Goal: Task Accomplishment & Management: Use online tool/utility

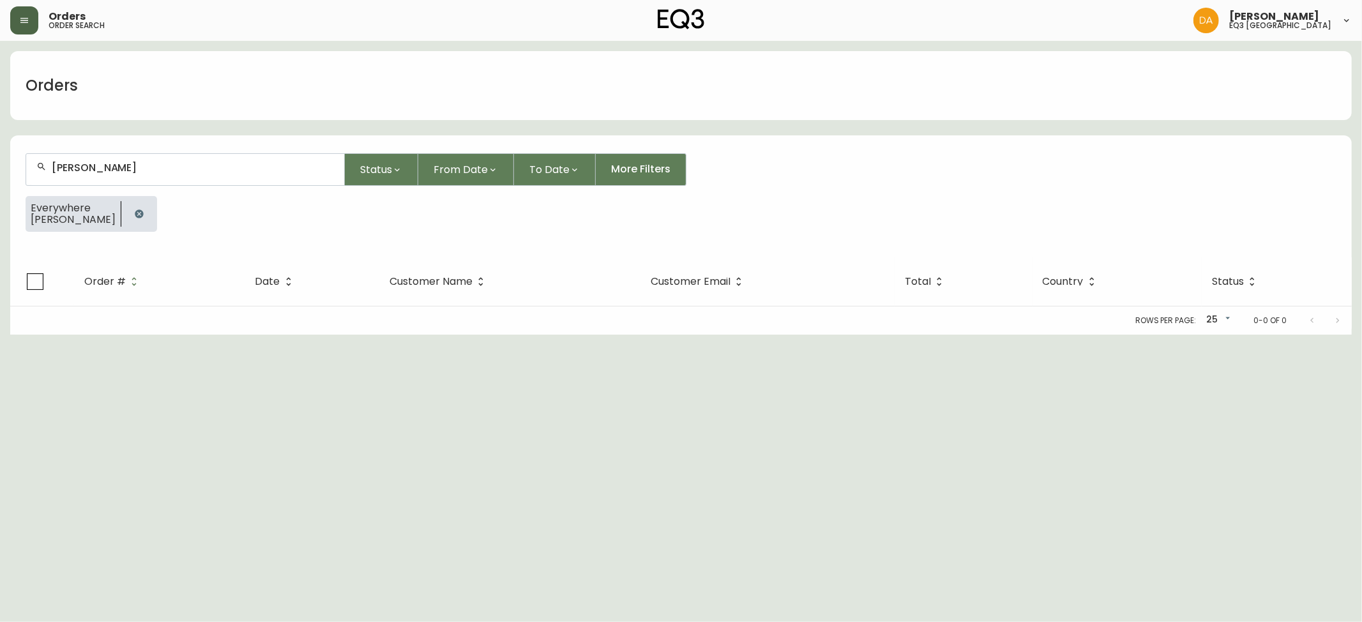
click at [36, 10] on button "button" at bounding box center [24, 20] width 28 height 28
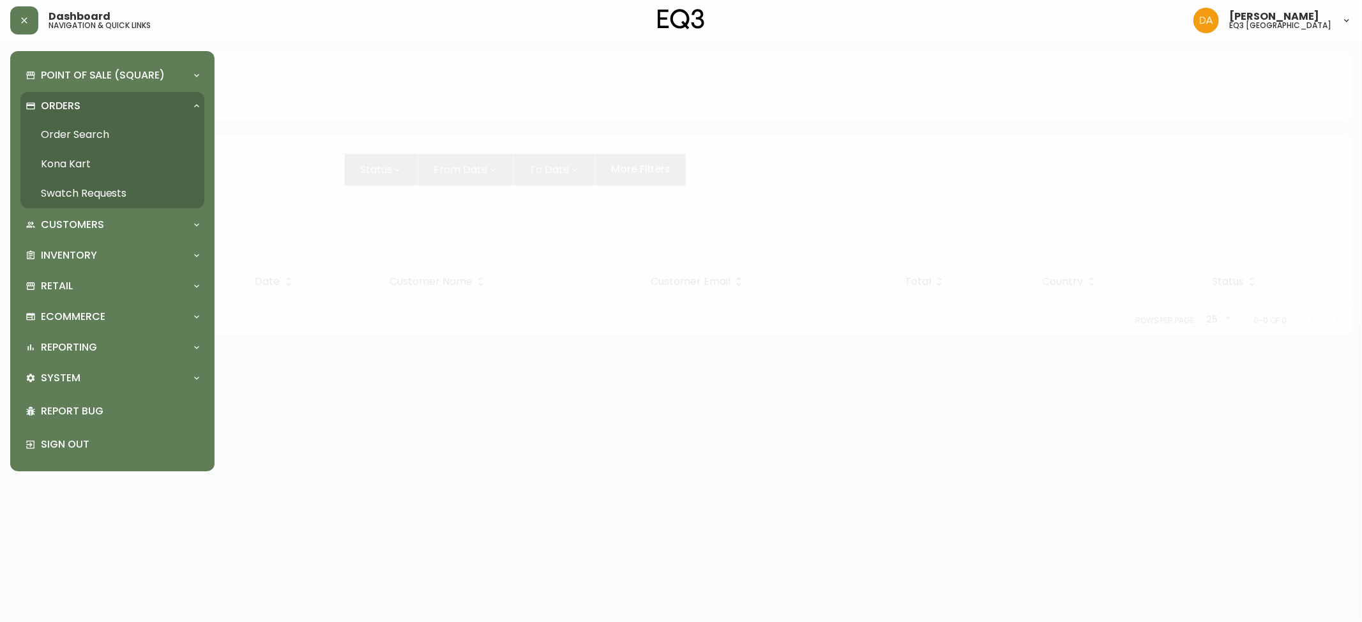
click at [80, 139] on link "Order Search" at bounding box center [112, 134] width 184 height 29
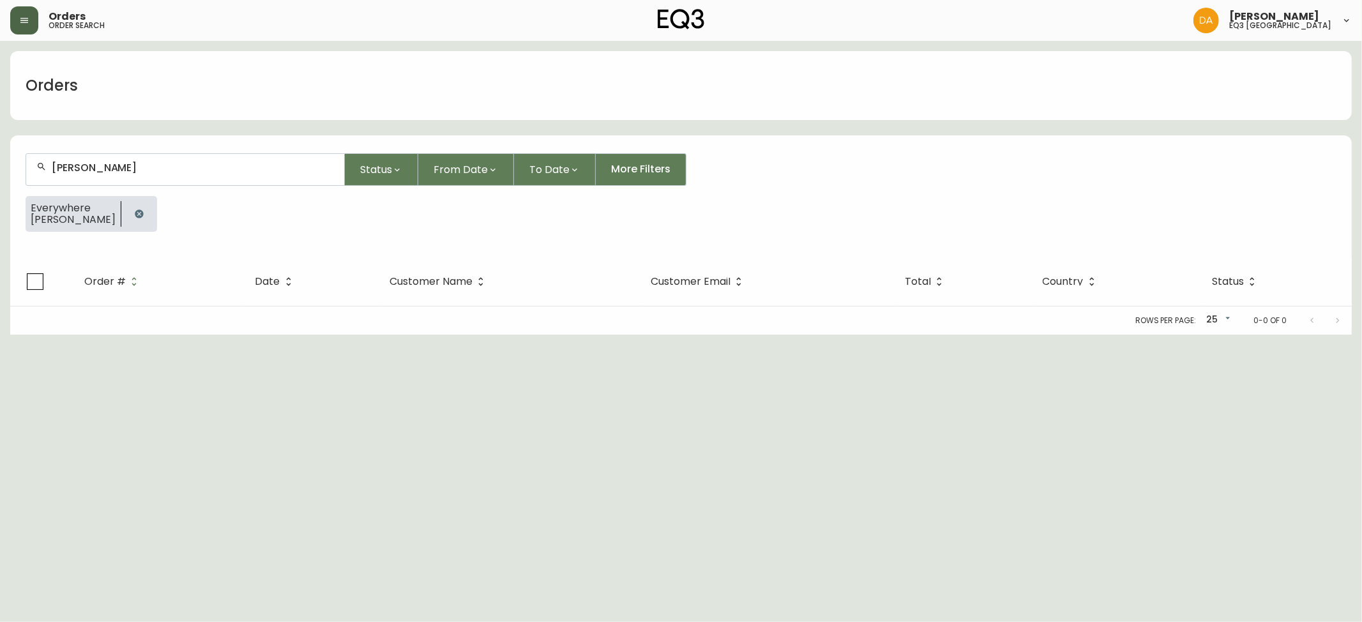
click at [29, 23] on button "button" at bounding box center [24, 20] width 28 height 28
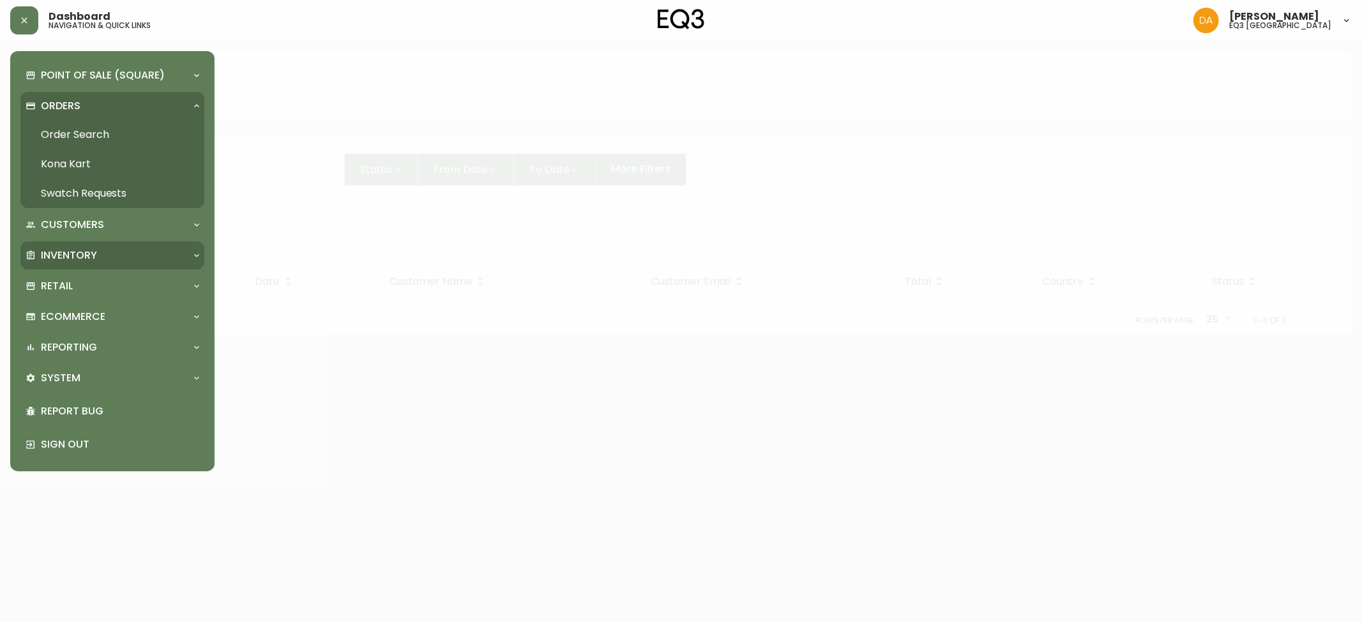
click at [61, 257] on p "Inventory" at bounding box center [69, 255] width 56 height 14
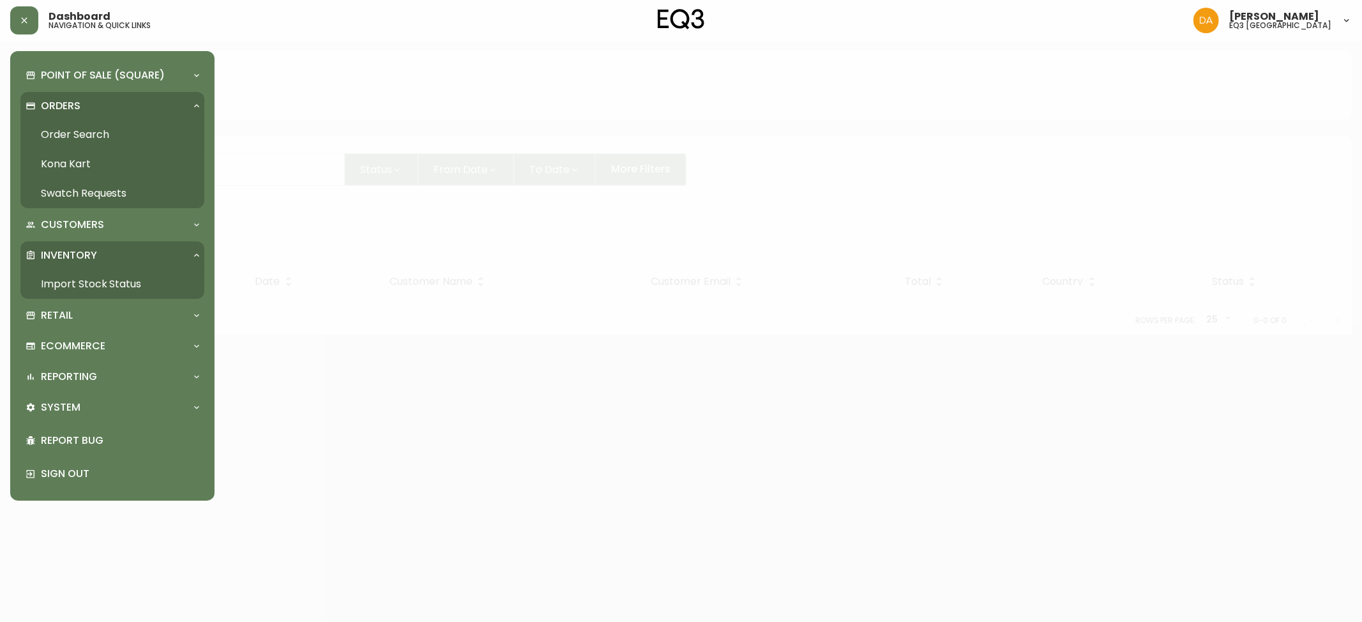
click at [116, 278] on link "Import Stock Status" at bounding box center [112, 283] width 184 height 29
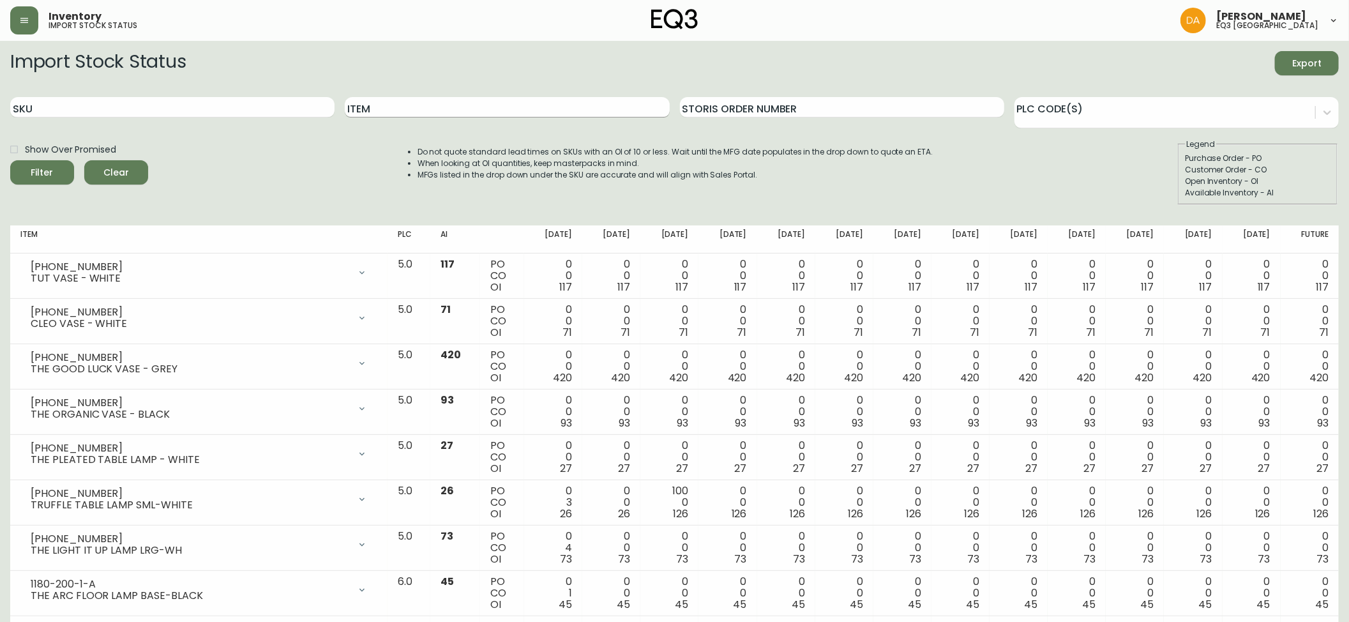
click at [445, 105] on input "Item" at bounding box center [507, 107] width 324 height 20
type input "harvest"
click at [10, 160] on button "Filter" at bounding box center [42, 172] width 64 height 24
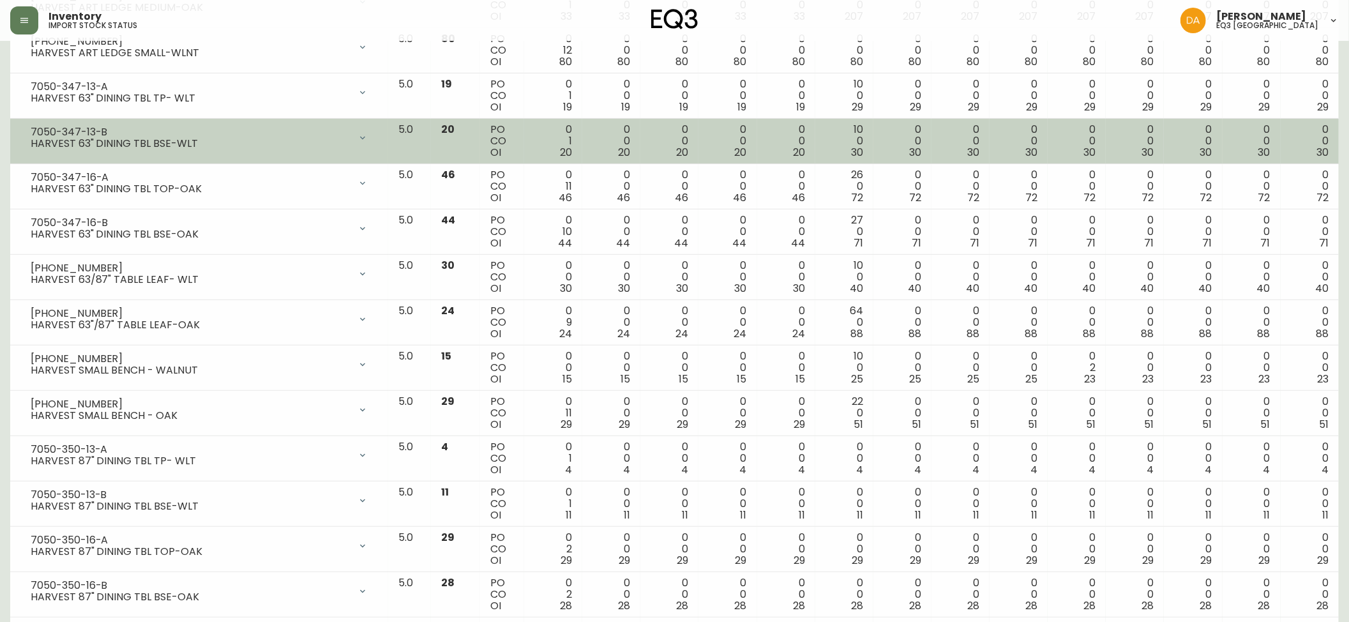
scroll to position [495, 0]
